Goal: Find specific page/section: Find specific page/section

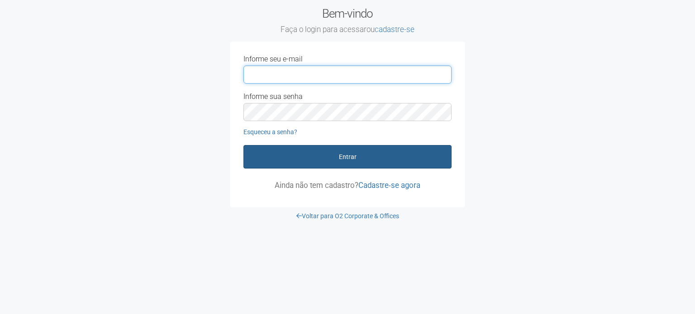
type input "**********"
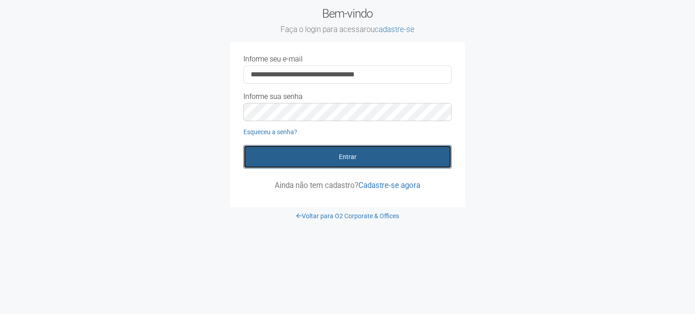
click at [325, 155] on button "Entrar" at bounding box center [347, 157] width 208 height 24
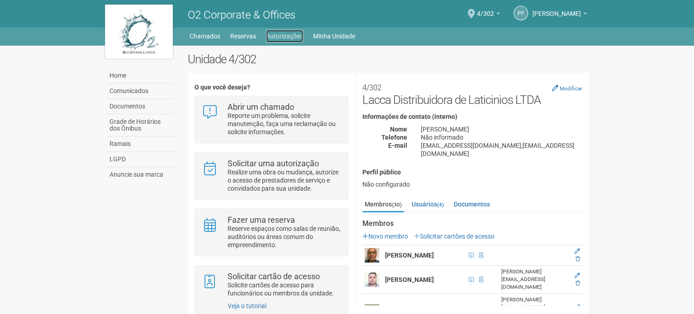
click at [272, 36] on link "Autorizações" at bounding box center [284, 36] width 37 height 13
